Goal: Information Seeking & Learning: Check status

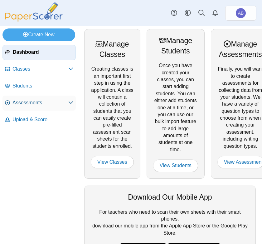
click at [27, 100] on span "Assessments" at bounding box center [40, 102] width 56 height 7
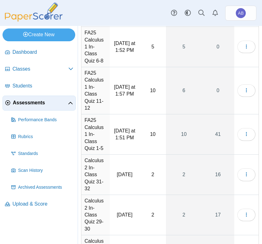
scroll to position [83, 0]
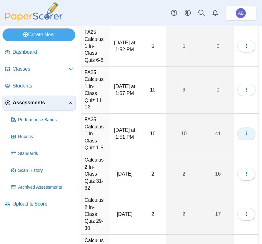
click at [244, 136] on icon "button" at bounding box center [246, 133] width 5 height 5
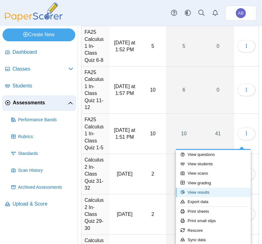
click at [198, 194] on link "View results" at bounding box center [213, 192] width 75 height 9
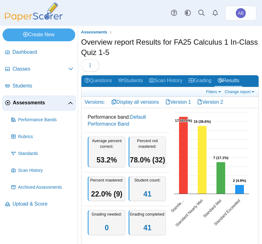
click at [106, 34] on li "Assessments" at bounding box center [97, 32] width 32 height 6
click at [212, 92] on link "Filters" at bounding box center [214, 91] width 19 height 5
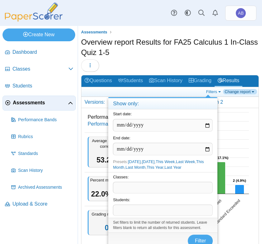
click at [240, 93] on link "Change report" at bounding box center [240, 91] width 34 height 5
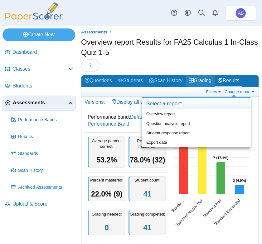
click at [200, 81] on link "Grading" at bounding box center [200, 81] width 29 height 12
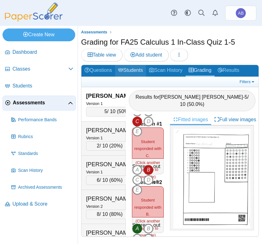
click at [136, 71] on link "Students" at bounding box center [130, 71] width 31 height 12
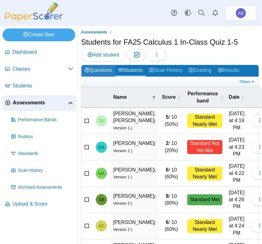
click at [96, 70] on link "Questions" at bounding box center [98, 71] width 34 height 12
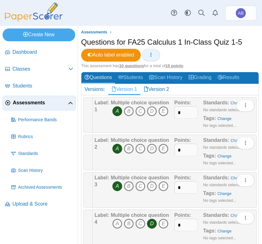
click at [153, 54] on icon "button" at bounding box center [151, 54] width 5 height 5
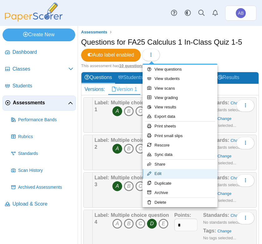
click at [166, 173] on link "Edit" at bounding box center [180, 173] width 75 height 9
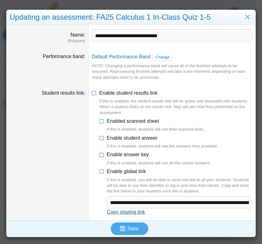
click at [110, 213] on link "Copy sharing link" at bounding box center [126, 211] width 38 height 5
type textarea "**********"
click at [246, 20] on link "Close" at bounding box center [248, 17] width 10 height 11
